Goal: Transaction & Acquisition: Purchase product/service

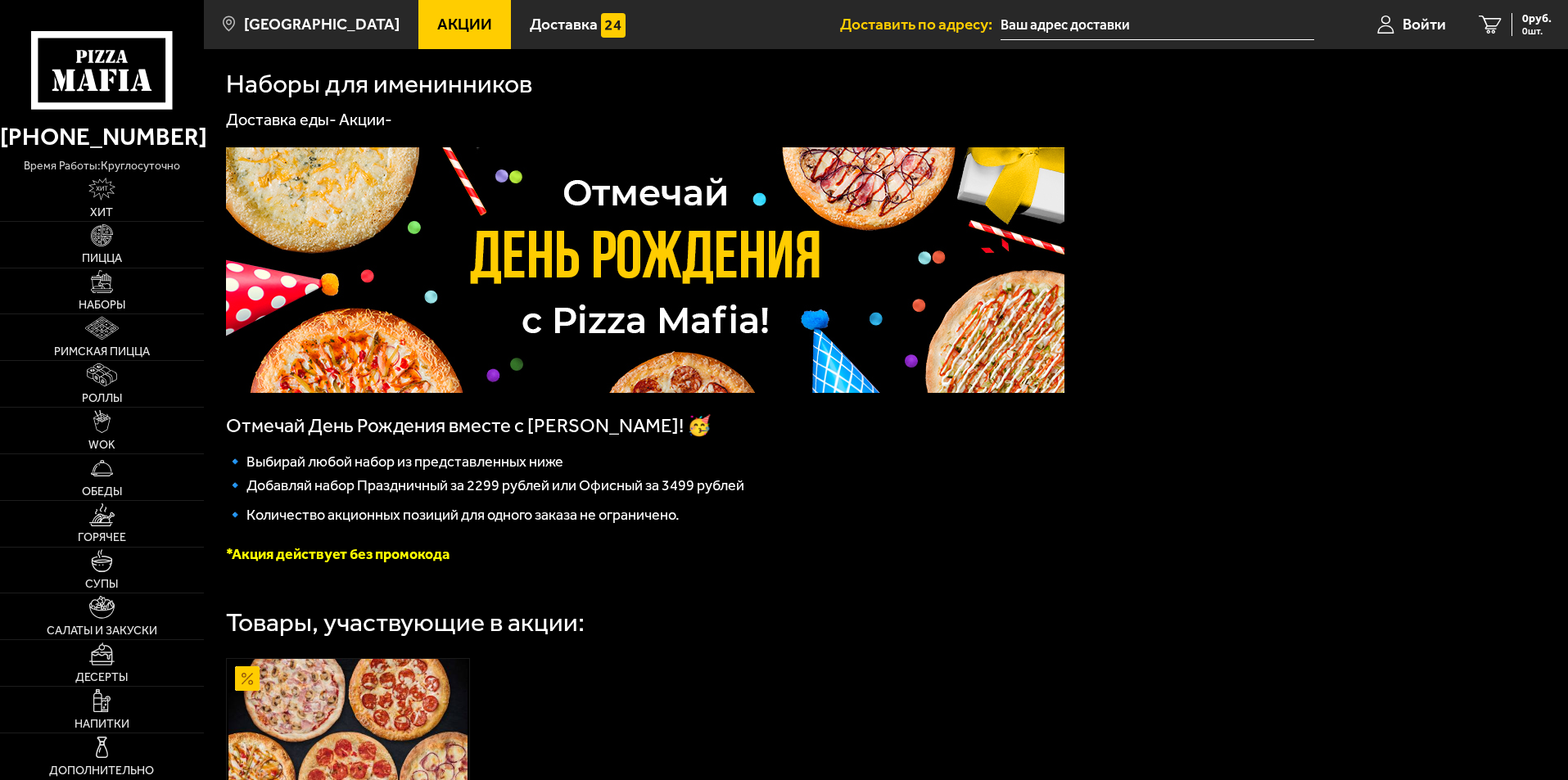
type input "[STREET_ADDRESS][PERSON_NAME]"
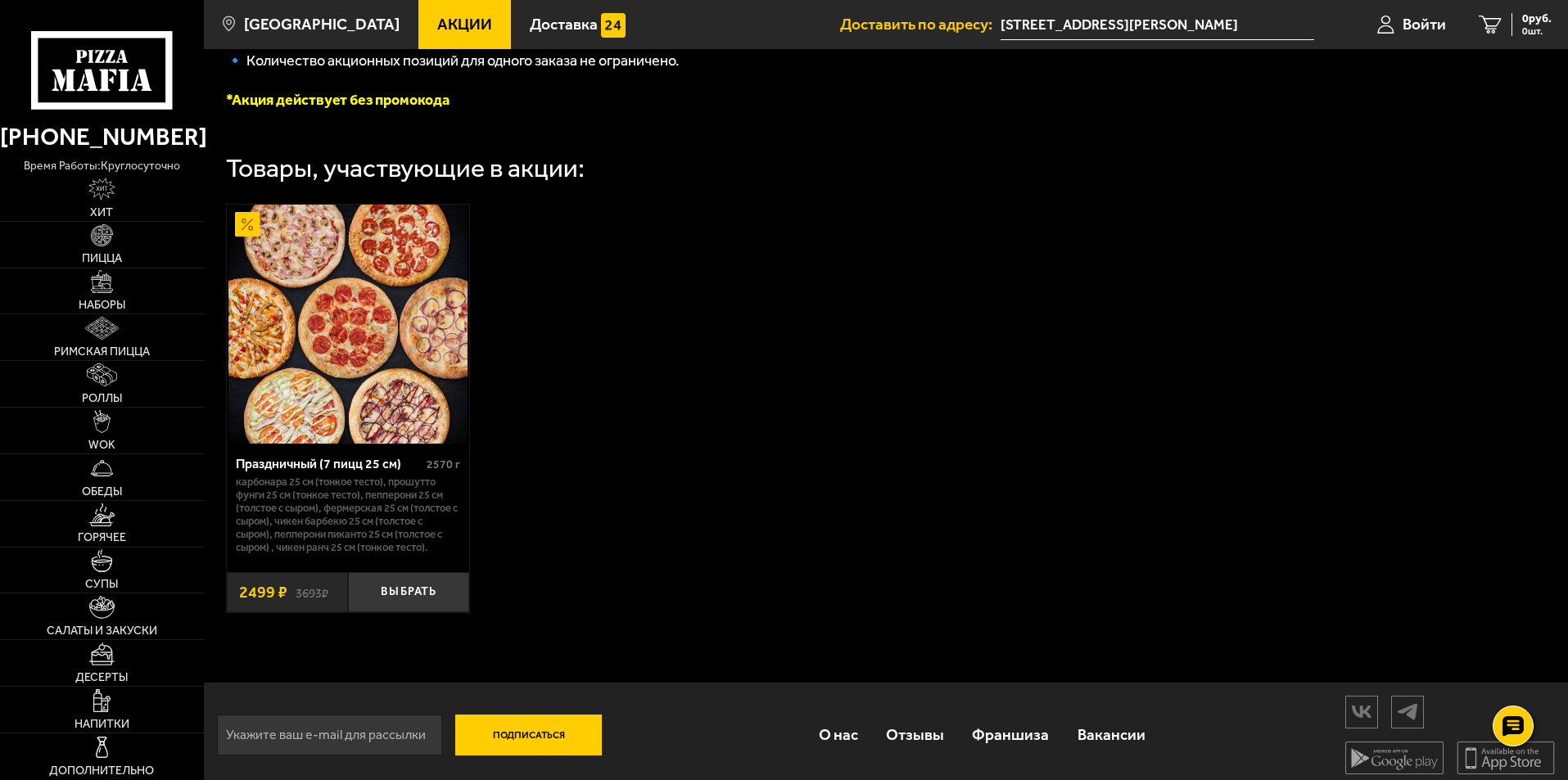
scroll to position [469, 0]
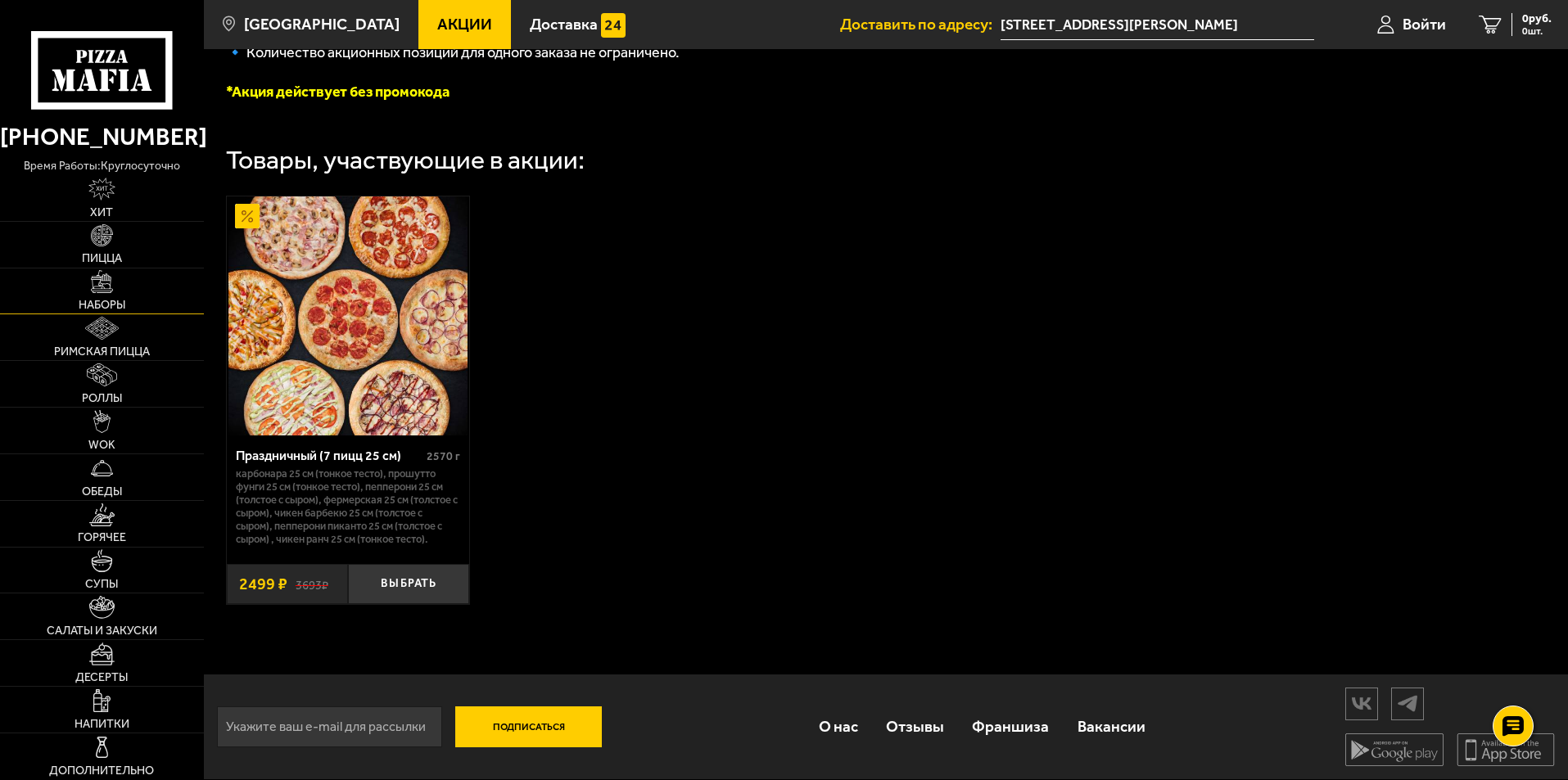
click at [117, 279] on link "Наборы" at bounding box center [102, 292] width 204 height 46
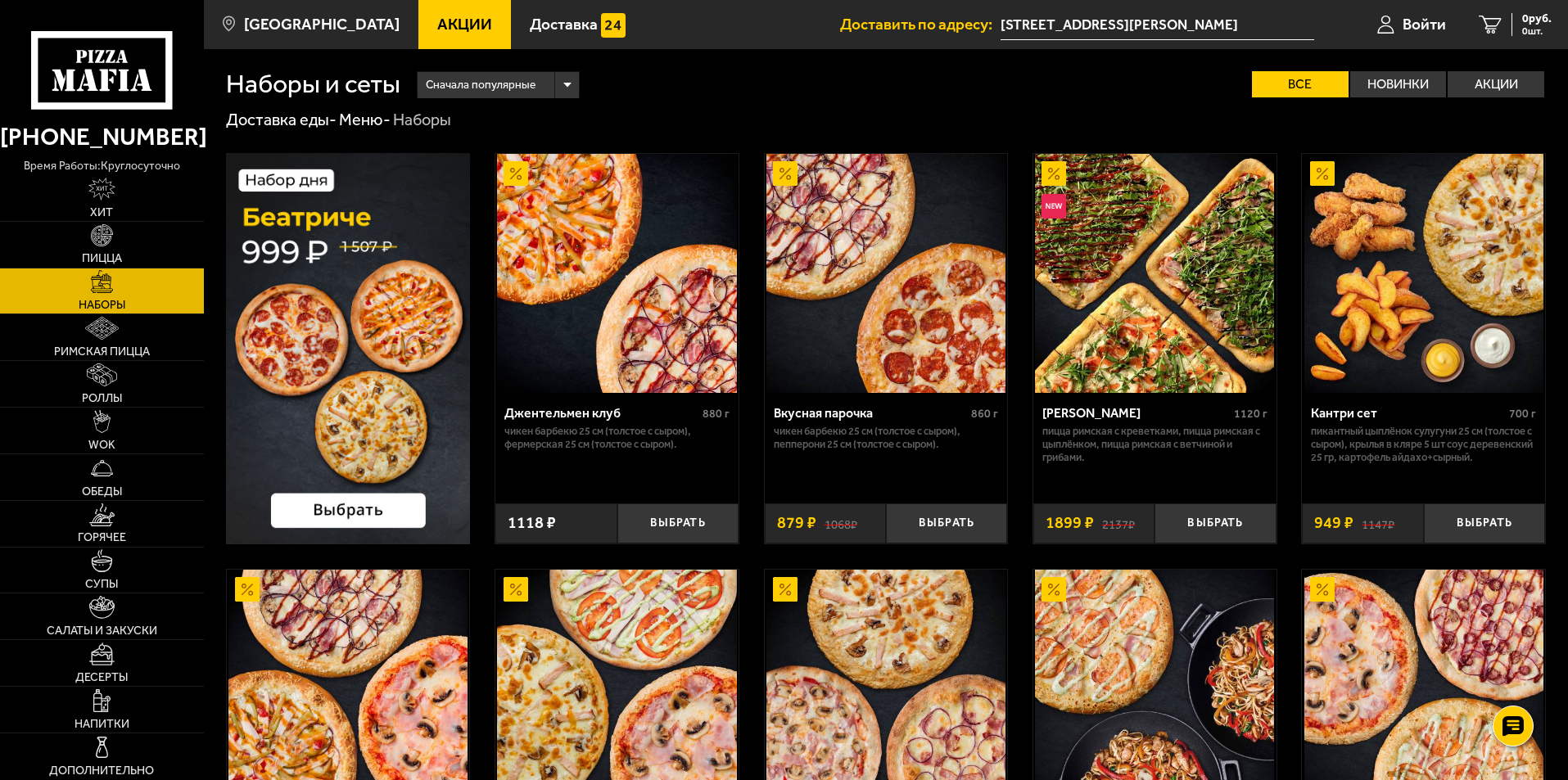
click at [381, 404] on img at bounding box center [349, 348] width 245 height 391
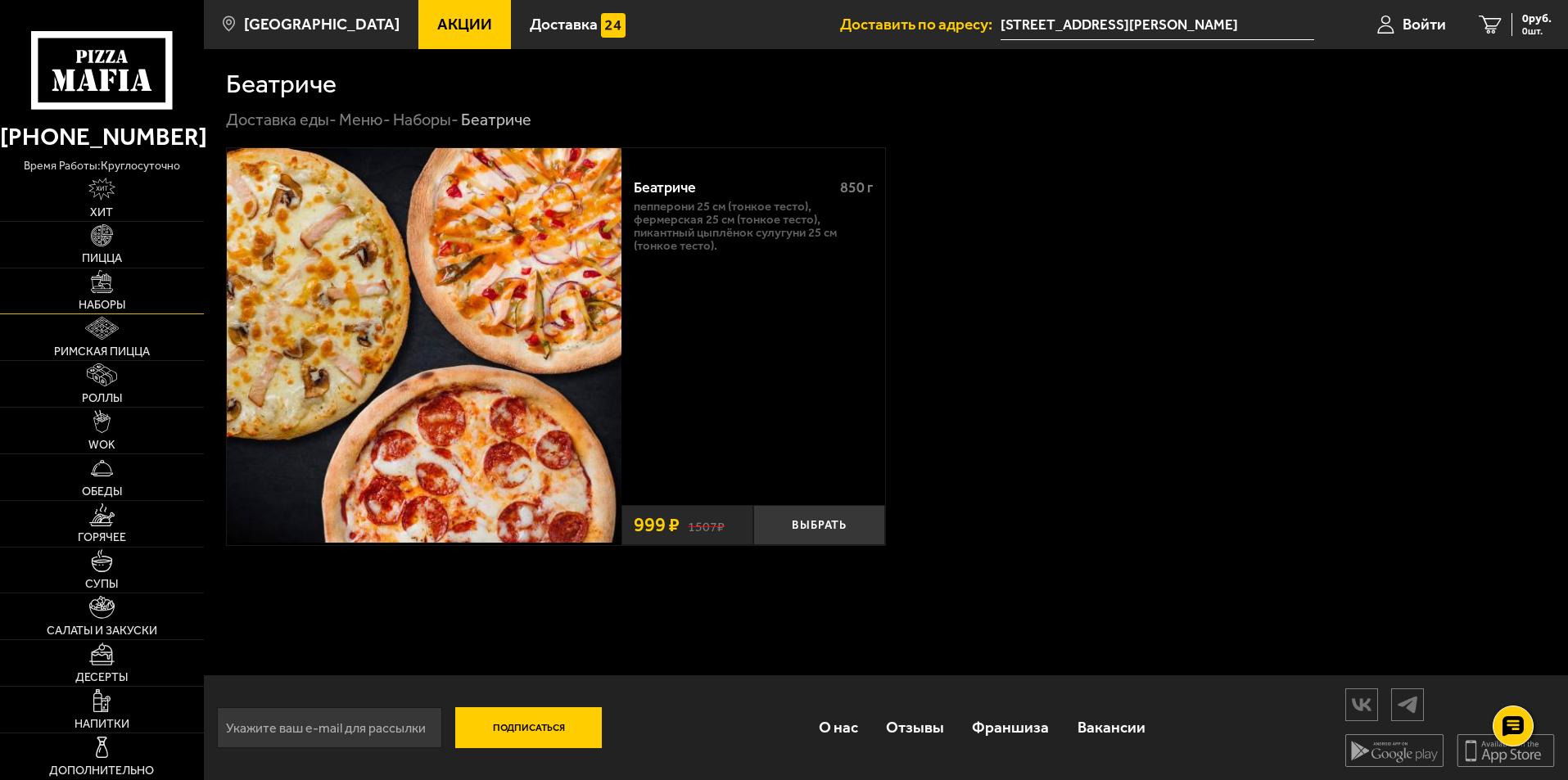
click at [121, 291] on link "Наборы" at bounding box center [102, 292] width 204 height 46
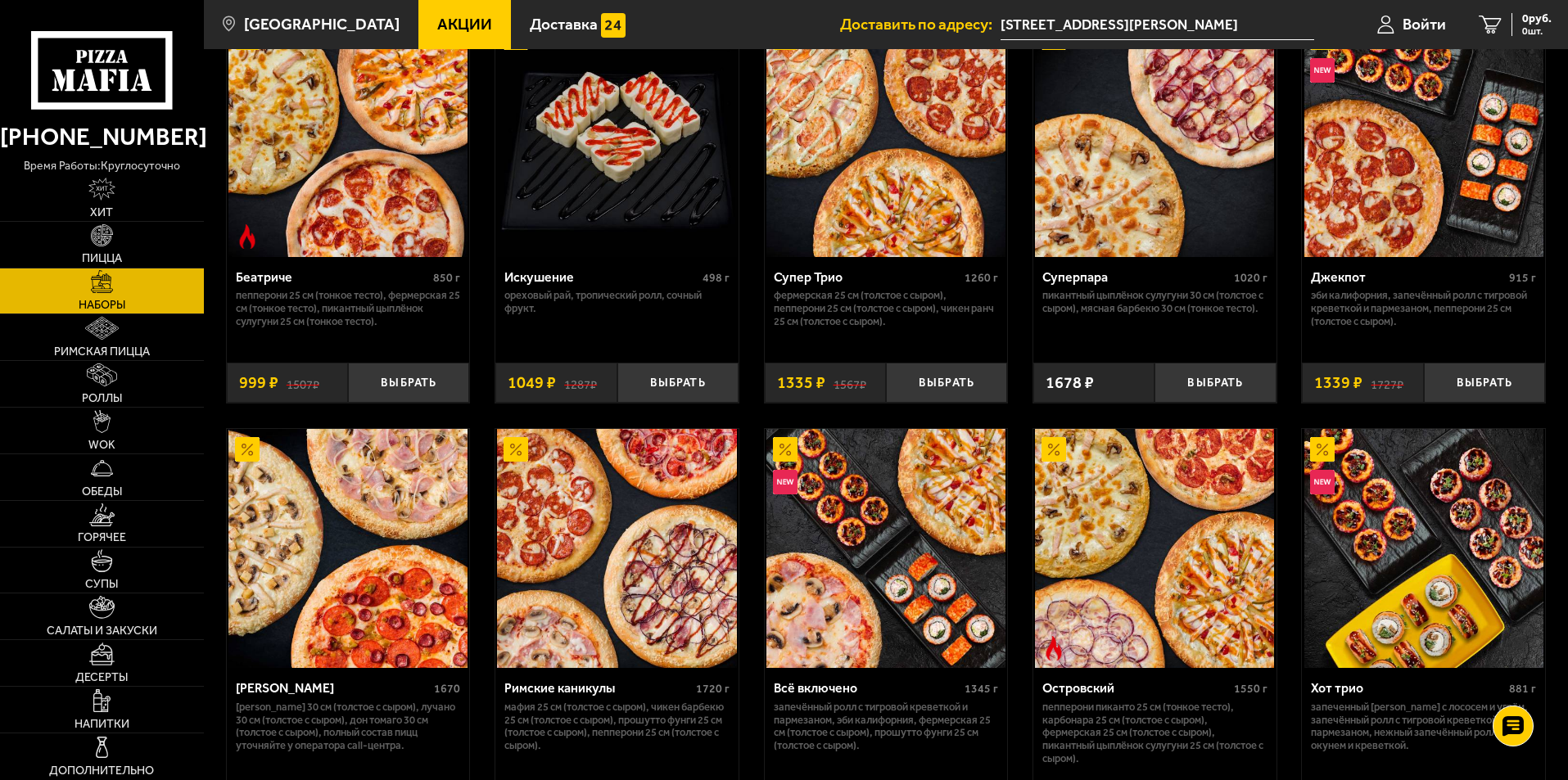
scroll to position [982, 0]
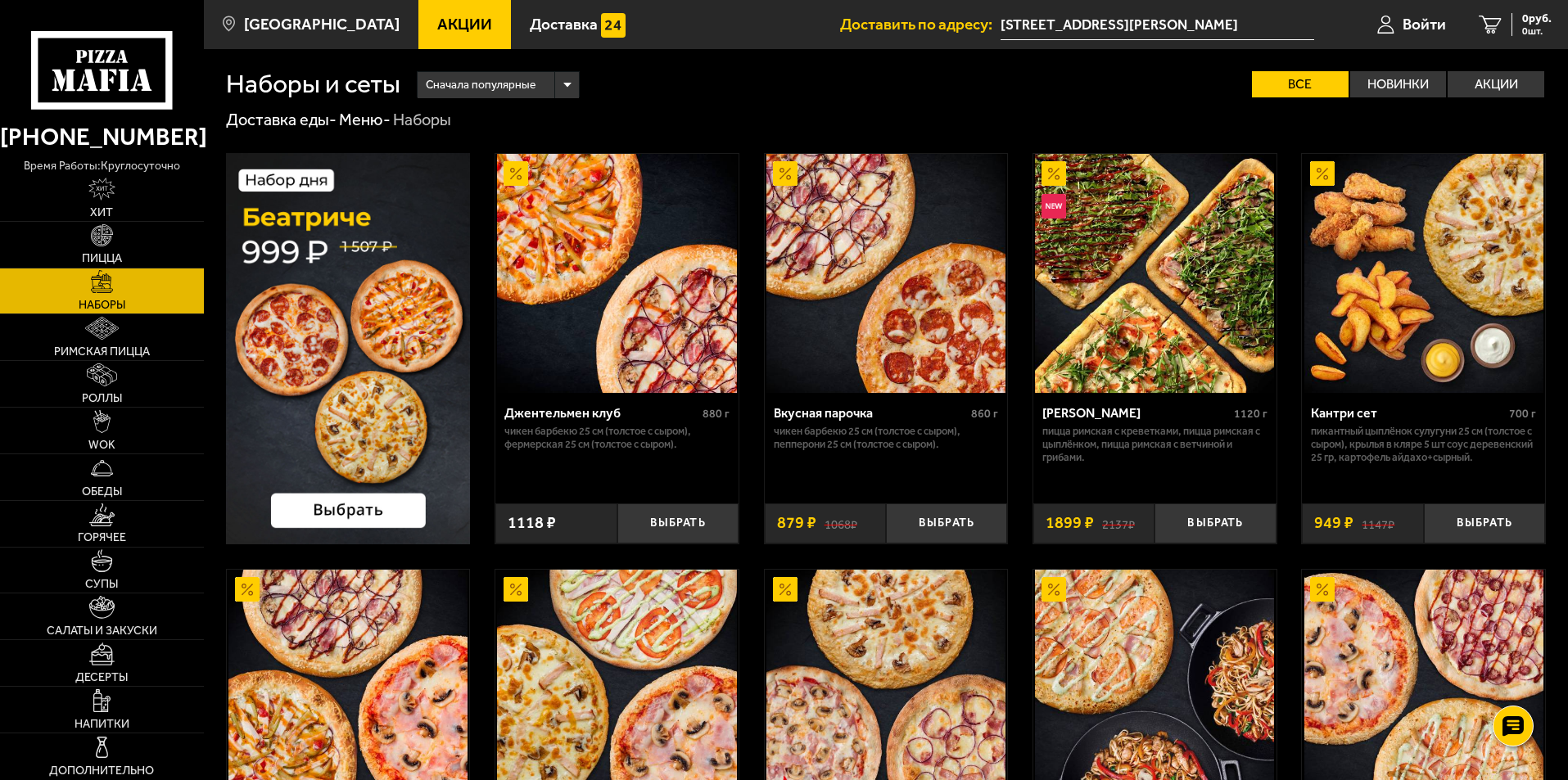
scroll to position [1, 0]
